Goal: Information Seeking & Learning: Learn about a topic

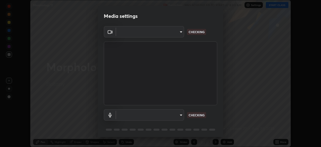
scroll to position [147, 321]
type input "c7661abdb2026871ead36f205add4b28eed2acd2256a3062a57d90756d6a7fda"
click at [179, 114] on body "Erase all Morphology 11 Recording WAS SCHEDULED TO START AT 8:00 AM Settings ST…" at bounding box center [160, 73] width 321 height 147
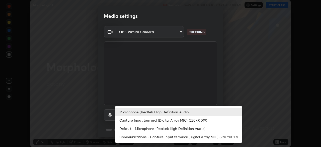
click at [177, 113] on li "Microphone (Realtek High Definition Audio)" at bounding box center [178, 112] width 126 height 8
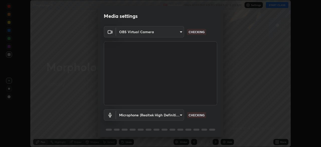
scroll to position [18, 0]
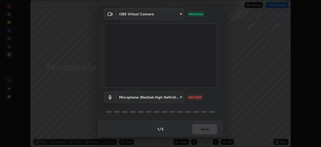
click at [210, 128] on div "1 / 5 Next" at bounding box center [160, 129] width 125 height 16
click at [178, 96] on body "Erase all Morphology 11 Recording WAS SCHEDULED TO START AT 8:00 AM Settings ST…" at bounding box center [160, 73] width 321 height 147
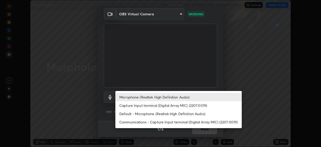
click at [169, 106] on li "Capture Input terminal (Digital Array MIC) (2207:0019)" at bounding box center [178, 105] width 126 height 8
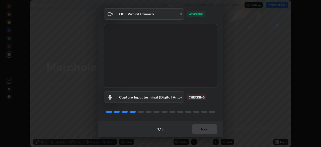
click at [178, 98] on body "Erase all Morphology 11 Recording WAS SCHEDULED TO START AT 8:00 AM Settings ST…" at bounding box center [160, 73] width 321 height 147
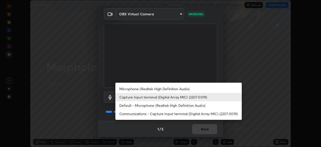
click at [161, 106] on li "Default - Microphone (Realtek High Definition Audio)" at bounding box center [178, 105] width 126 height 8
type input "default"
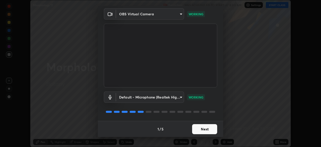
click at [204, 129] on button "Next" at bounding box center [204, 129] width 25 height 10
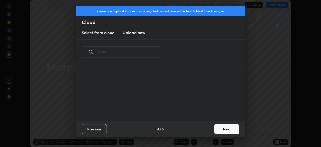
click at [210, 131] on div "Previous 4 / 5 Next" at bounding box center [160, 129] width 169 height 16
click at [214, 131] on button "Next" at bounding box center [226, 129] width 25 height 10
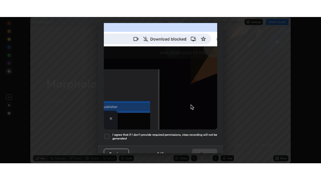
scroll to position [120, 0]
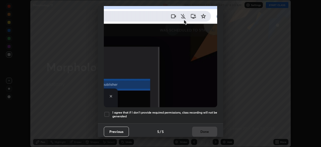
click at [179, 110] on h5 "I agree that if I don't provide required permissions, class recording will not …" at bounding box center [164, 114] width 105 height 8
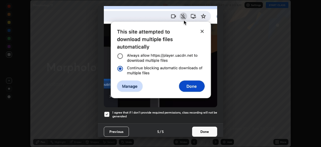
click at [203, 127] on button "Done" at bounding box center [204, 131] width 25 height 10
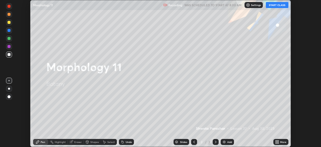
click at [275, 5] on button "START CLASS" at bounding box center [277, 5] width 23 height 6
click at [281, 143] on div "More" at bounding box center [283, 141] width 6 height 3
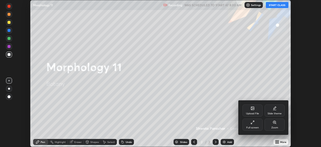
click at [255, 126] on div "Full screen" at bounding box center [252, 127] width 13 height 3
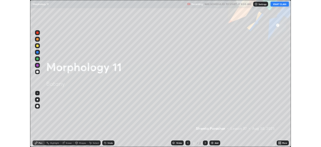
scroll to position [180, 321]
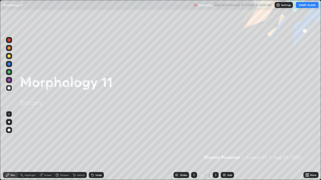
click at [231, 146] on div "Add" at bounding box center [229, 175] width 5 height 3
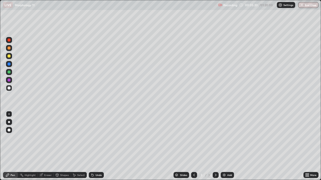
click at [308, 146] on icon at bounding box center [307, 174] width 1 height 1
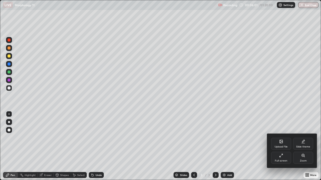
click at [9, 120] on div at bounding box center [160, 90] width 321 height 180
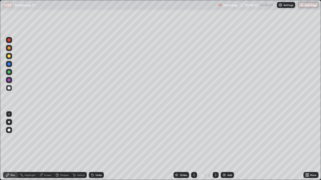
click at [9, 122] on div at bounding box center [9, 122] width 2 height 2
click at [9, 49] on div at bounding box center [9, 48] width 3 height 3
click at [98, 146] on div "Undo" at bounding box center [99, 175] width 6 height 3
click at [47, 146] on div "Eraser" at bounding box center [48, 175] width 8 height 3
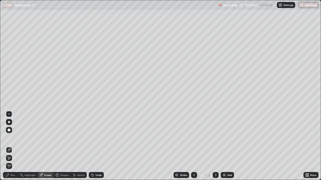
click at [9, 146] on icon at bounding box center [7, 175] width 3 height 3
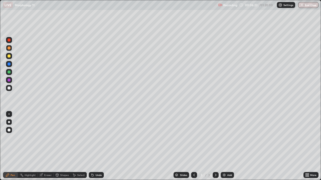
click at [46, 146] on div "Eraser" at bounding box center [48, 175] width 8 height 3
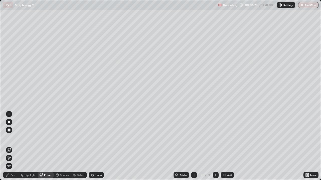
click at [9, 146] on icon at bounding box center [7, 175] width 3 height 3
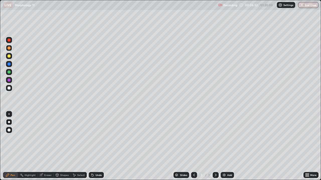
click at [9, 64] on div at bounding box center [9, 64] width 3 height 3
click at [10, 48] on div at bounding box center [9, 48] width 3 height 3
click at [9, 89] on div at bounding box center [9, 88] width 3 height 3
click at [45, 146] on div "Eraser" at bounding box center [48, 175] width 8 height 3
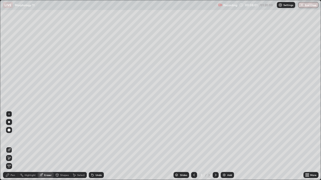
click at [13, 146] on div "Pen" at bounding box center [10, 175] width 15 height 6
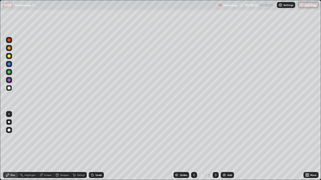
click at [9, 54] on div at bounding box center [9, 56] width 6 height 6
click at [9, 65] on div at bounding box center [9, 64] width 3 height 3
click at [10, 81] on div at bounding box center [9, 80] width 3 height 3
click at [8, 73] on div at bounding box center [9, 72] width 3 height 3
click at [9, 64] on div at bounding box center [9, 64] width 3 height 3
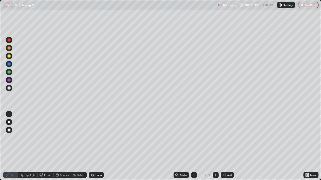
click at [9, 56] on div at bounding box center [9, 56] width 3 height 3
click at [10, 65] on div at bounding box center [9, 64] width 3 height 3
click at [9, 88] on div at bounding box center [9, 88] width 3 height 3
click at [11, 80] on div at bounding box center [9, 80] width 6 height 6
click at [8, 88] on div at bounding box center [9, 88] width 3 height 3
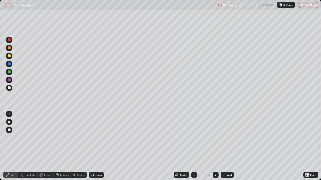
click at [30, 146] on div "Highlight" at bounding box center [30, 175] width 11 height 3
click at [9, 146] on icon at bounding box center [9, 158] width 4 height 4
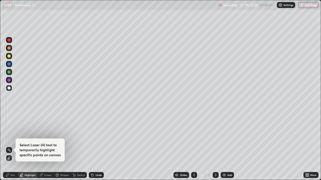
click at [312, 146] on div "More" at bounding box center [313, 175] width 6 height 3
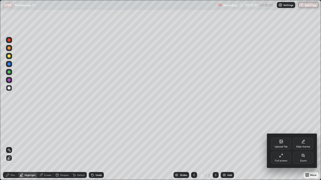
click at [284, 146] on div "Full screen" at bounding box center [281, 158] width 20 height 12
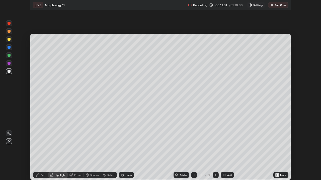
scroll to position [24921, 24746]
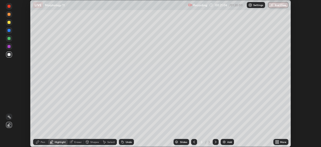
click at [282, 141] on div "More" at bounding box center [283, 141] width 6 height 3
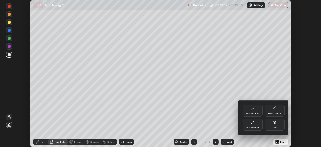
click at [254, 127] on div "Full screen" at bounding box center [252, 127] width 13 height 3
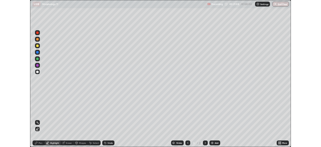
scroll to position [180, 321]
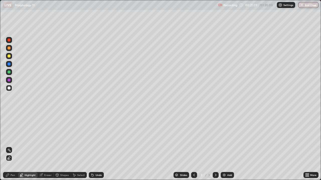
click at [8, 72] on div at bounding box center [9, 72] width 3 height 3
click at [9, 81] on div at bounding box center [9, 80] width 3 height 3
click at [8, 63] on div at bounding box center [9, 64] width 3 height 3
click at [97, 146] on div "Undo" at bounding box center [99, 175] width 6 height 3
click at [10, 146] on div "Pen" at bounding box center [10, 175] width 15 height 6
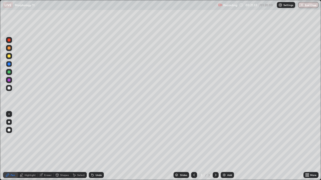
click at [8, 49] on div at bounding box center [9, 48] width 3 height 3
click at [311, 146] on div "More" at bounding box center [310, 175] width 15 height 6
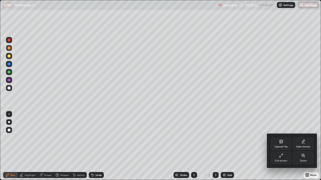
click at [281, 146] on icon at bounding box center [281, 156] width 4 height 4
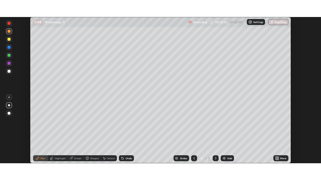
scroll to position [24921, 24746]
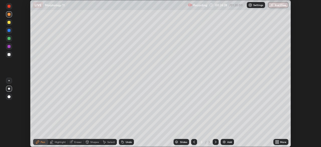
click at [281, 144] on div "More" at bounding box center [280, 142] width 15 height 6
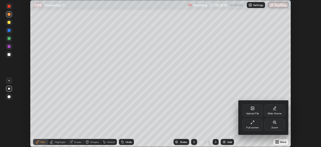
click at [253, 124] on icon at bounding box center [252, 122] width 4 height 4
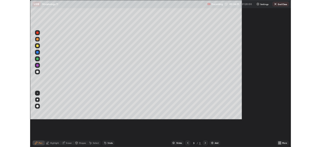
scroll to position [180, 321]
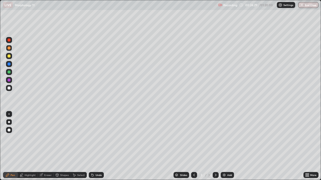
click at [228, 146] on div "Add" at bounding box center [229, 175] width 5 height 3
click at [10, 74] on div at bounding box center [9, 72] width 6 height 6
click at [10, 81] on div at bounding box center [9, 80] width 3 height 3
click at [308, 146] on icon at bounding box center [307, 174] width 1 height 1
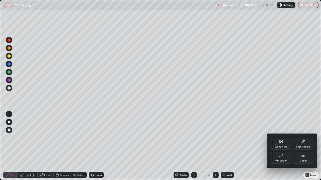
click at [278, 146] on div "Full screen" at bounding box center [281, 158] width 20 height 12
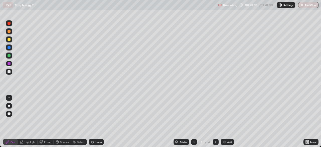
scroll to position [24921, 24746]
